Goal: Navigation & Orientation: Understand site structure

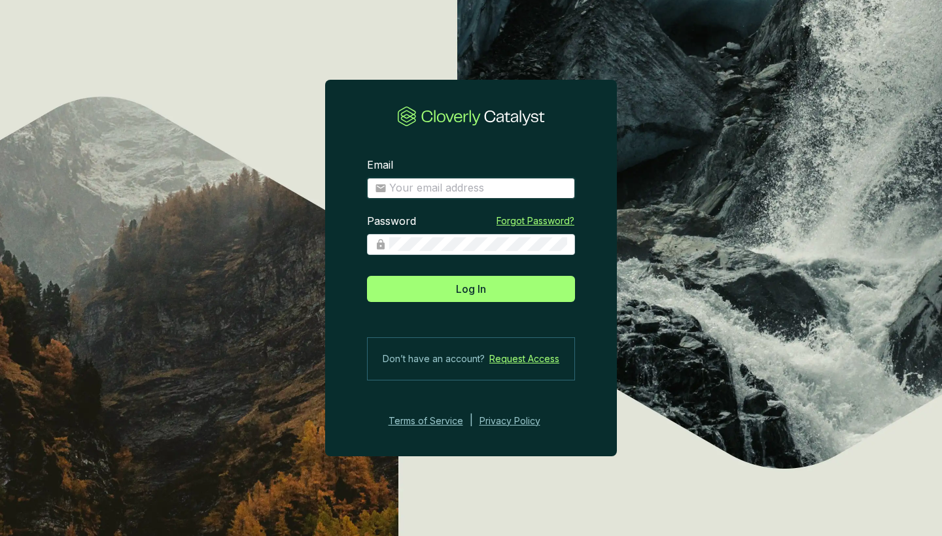
type input "[PERSON_NAME][EMAIL_ADDRESS][DOMAIN_NAME]"
click at [471, 288] on button "Log In" at bounding box center [471, 289] width 208 height 26
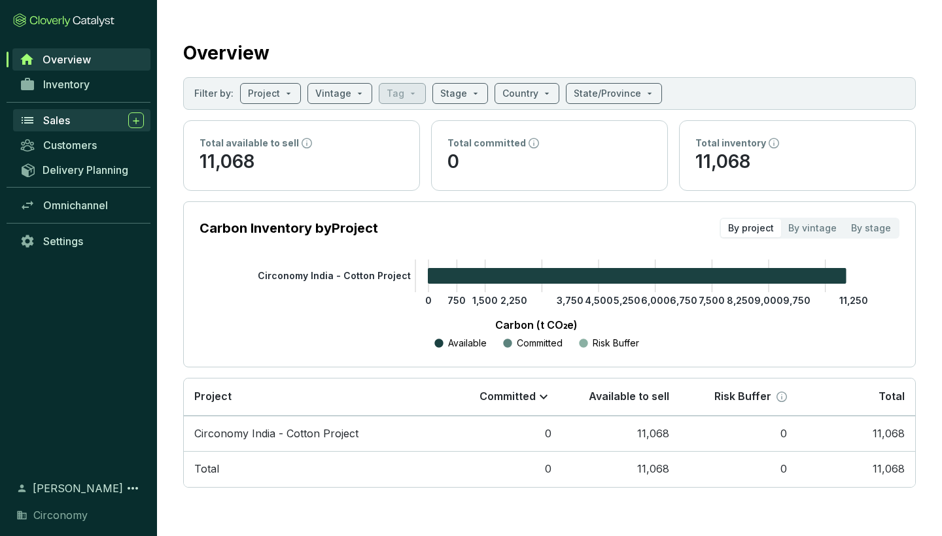
click at [67, 125] on span "Sales" at bounding box center [56, 120] width 27 height 13
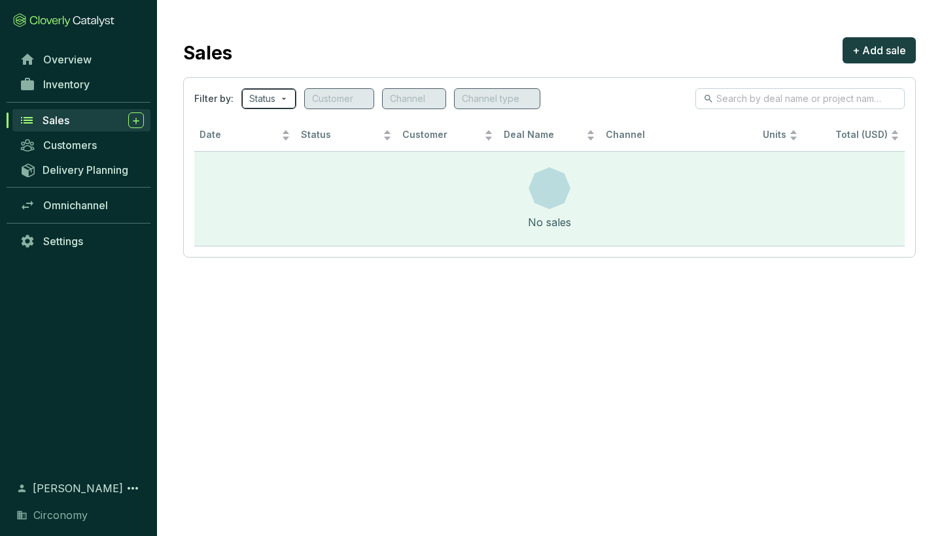
click at [274, 101] on input "search" at bounding box center [262, 99] width 26 height 20
click at [394, 329] on section "Sales + Add sale Filter by: Status Customer Channel Channel type Date Status Cu…" at bounding box center [471, 268] width 942 height 536
click at [96, 175] on span "Delivery Planning" at bounding box center [86, 169] width 86 height 13
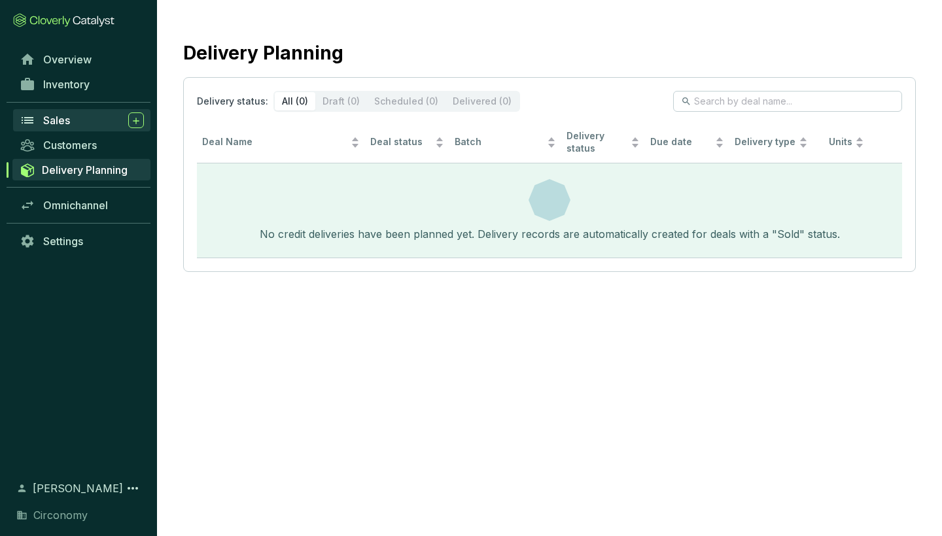
click at [78, 121] on div "Sales" at bounding box center [93, 120] width 101 height 16
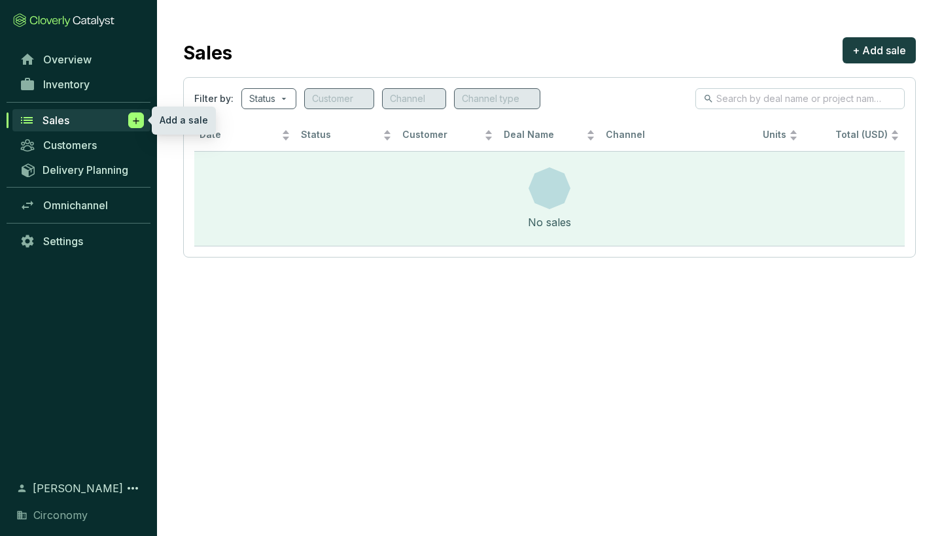
click at [137, 120] on icon at bounding box center [136, 120] width 10 height 13
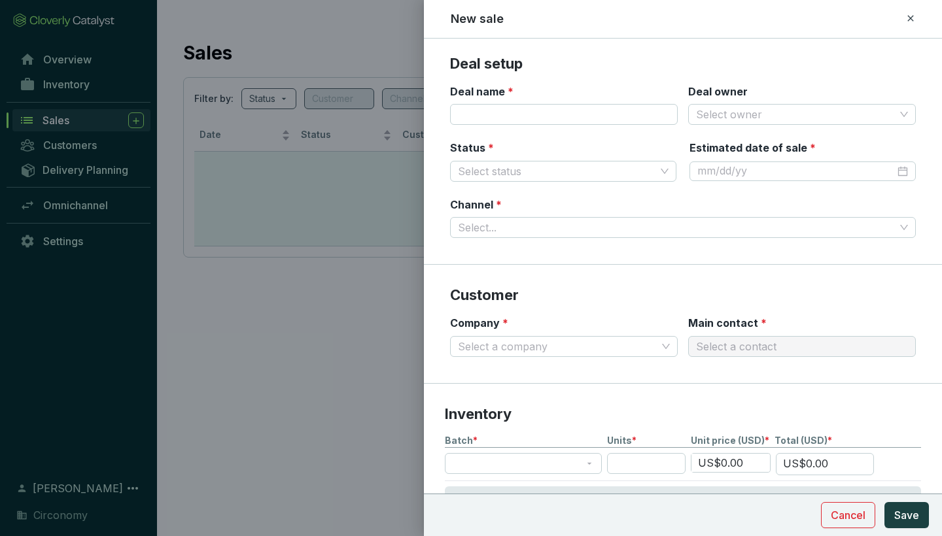
click at [285, 286] on div at bounding box center [471, 268] width 942 height 536
click at [910, 19] on icon at bounding box center [910, 18] width 6 height 6
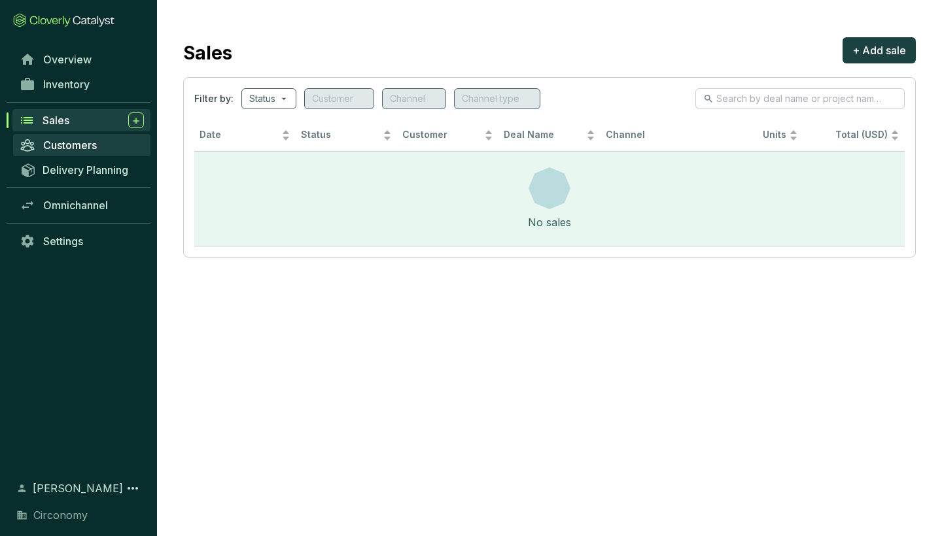
click at [80, 144] on span "Customers" at bounding box center [70, 145] width 54 height 13
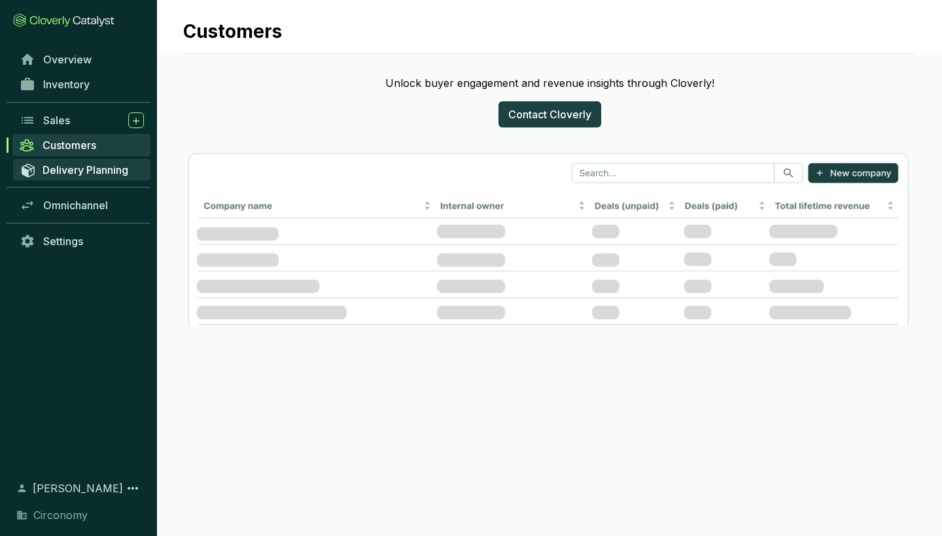
click at [77, 173] on span "Delivery Planning" at bounding box center [86, 169] width 86 height 13
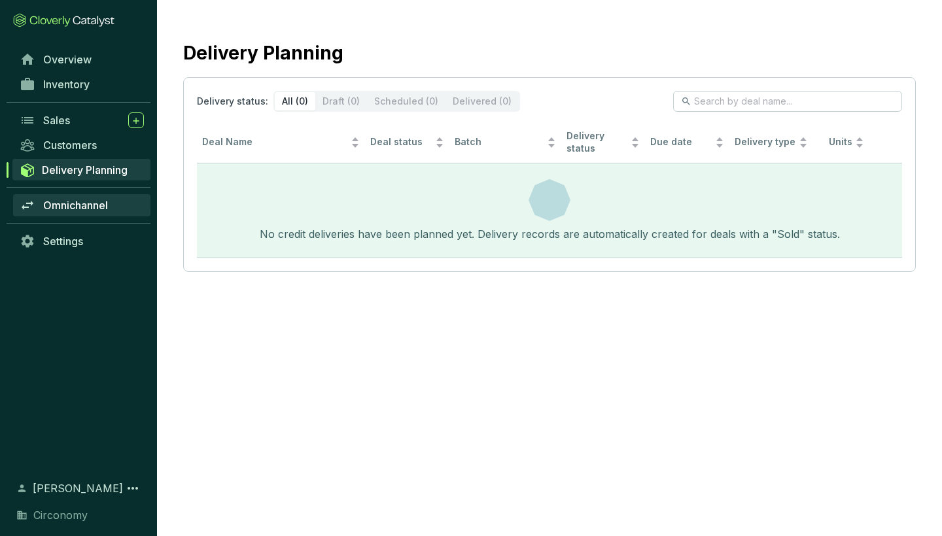
click at [80, 202] on span "Omnichannel" at bounding box center [75, 205] width 65 height 13
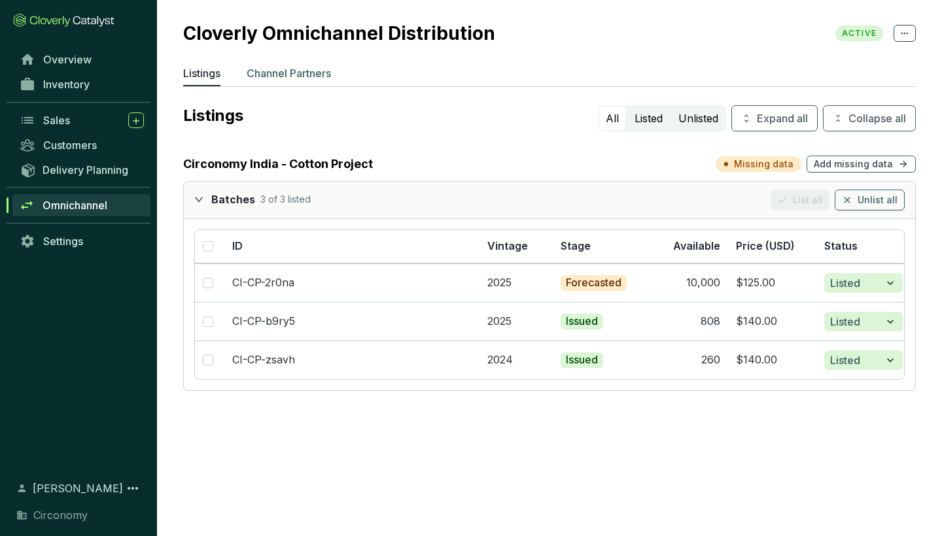
click at [303, 74] on p "Channel Partners" at bounding box center [289, 73] width 84 height 16
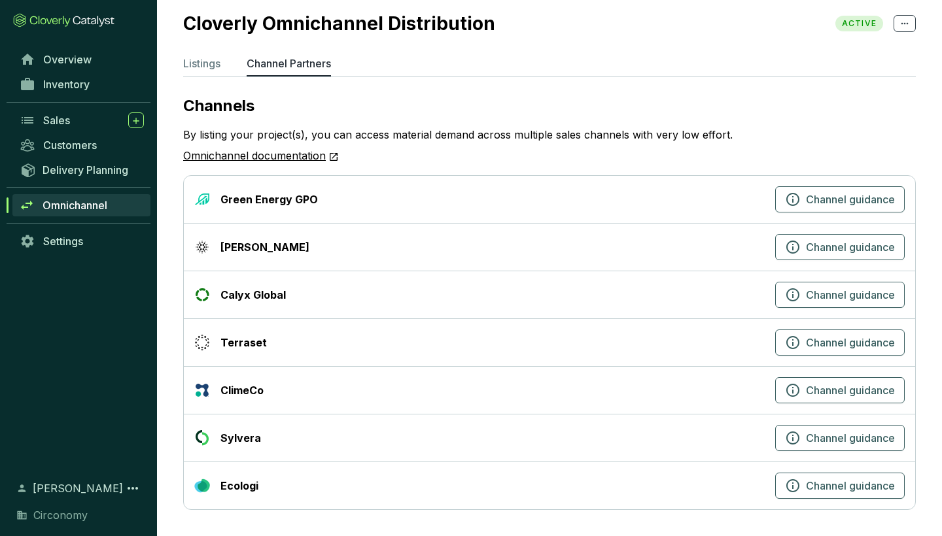
scroll to position [10, 0]
click at [91, 60] on link "Overview" at bounding box center [81, 59] width 137 height 22
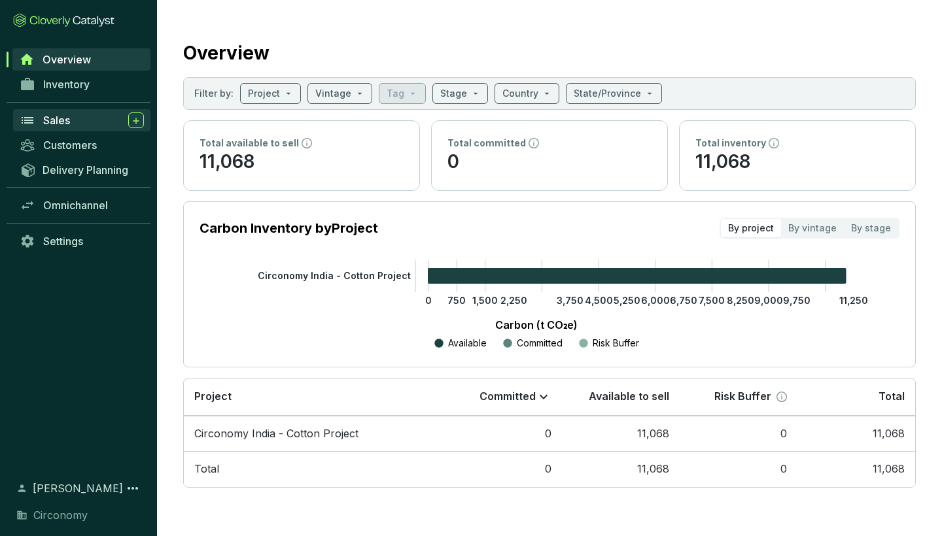
click at [71, 125] on div "Sales" at bounding box center [93, 120] width 101 height 16
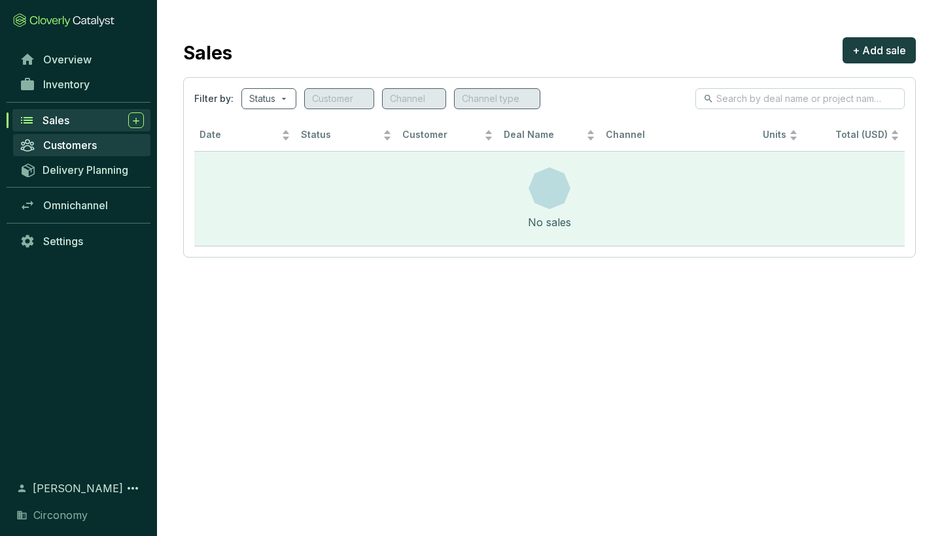
click at [73, 146] on span "Customers" at bounding box center [70, 145] width 54 height 13
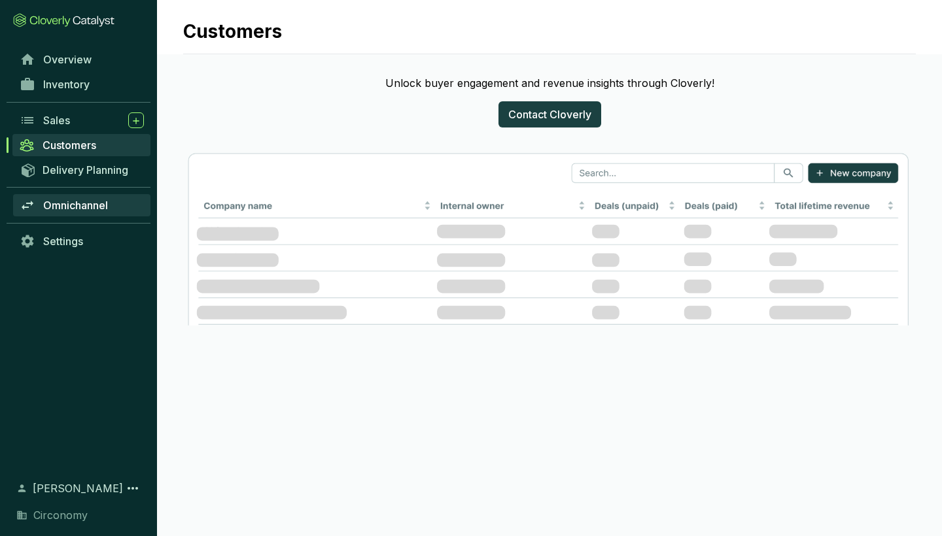
click at [82, 206] on span "Omnichannel" at bounding box center [75, 205] width 65 height 13
